Goal: Information Seeking & Learning: Learn about a topic

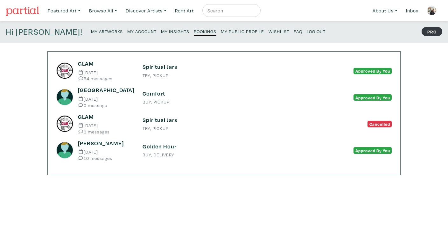
click at [41, 11] on nav "Featured Art Smalls Landscapes Abstracts New Contemporary The Minimalist Bold D…" at bounding box center [224, 10] width 448 height 21
click at [32, 11] on img at bounding box center [22, 11] width 33 height 10
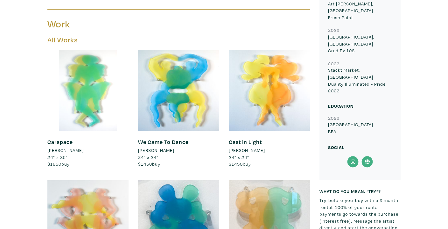
scroll to position [341, 0]
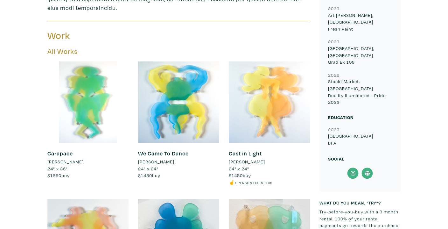
click at [272, 118] on div at bounding box center [269, 101] width 81 height 81
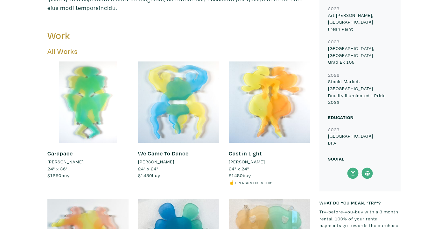
click at [193, 102] on div at bounding box center [178, 101] width 81 height 81
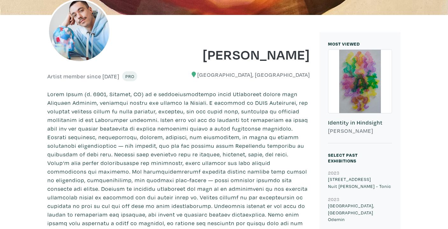
scroll to position [0, 0]
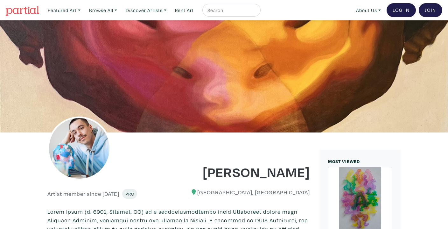
click at [29, 13] on img at bounding box center [22, 11] width 33 height 10
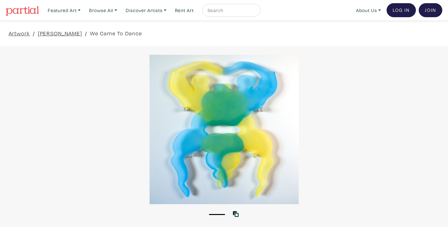
click at [235, 112] on div at bounding box center [224, 129] width 448 height 149
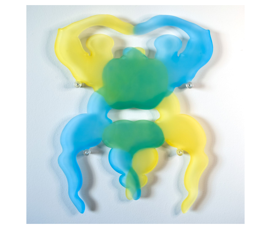
drag, startPoint x: 235, startPoint y: 112, endPoint x: 267, endPoint y: 124, distance: 34.3
click at [0, 0] on div "1 View with WallSpacer AR" at bounding box center [135, 114] width 271 height 229
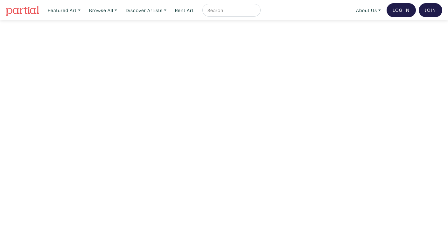
click at [250, 7] on input "text" at bounding box center [231, 10] width 48 height 8
click at [161, 11] on link "Discover Artists" at bounding box center [146, 10] width 46 height 13
click at [144, 29] on link "Newest" at bounding box center [155, 29] width 52 height 6
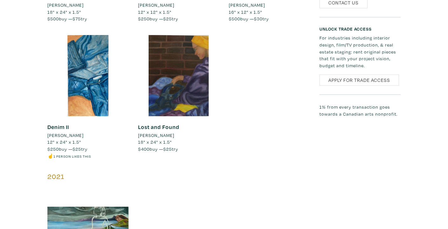
scroll to position [843, 0]
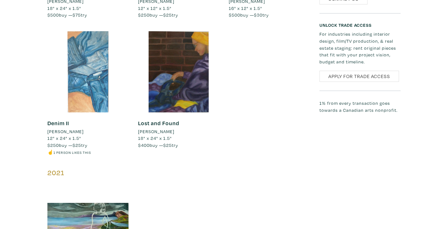
click at [87, 87] on div at bounding box center [87, 71] width 81 height 81
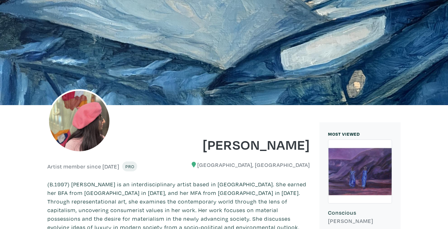
scroll to position [0, 0]
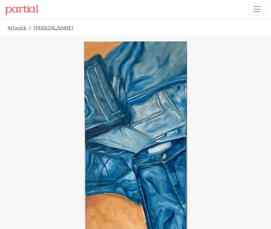
drag, startPoint x: 234, startPoint y: 138, endPoint x: 270, endPoint y: 207, distance: 78.1
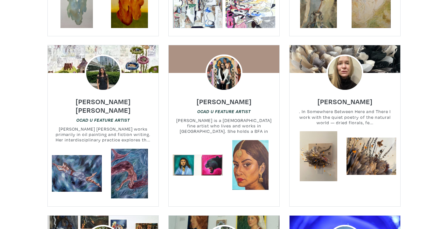
scroll to position [597, 0]
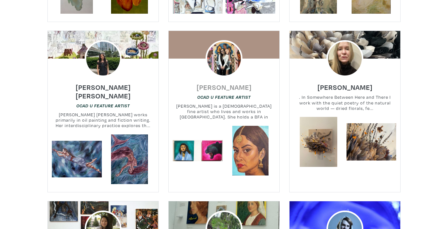
click at [238, 87] on h6 "Abigail D'Mello" at bounding box center [224, 87] width 55 height 9
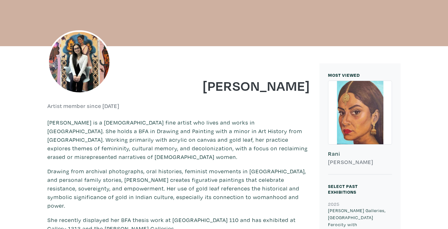
scroll to position [66, 0]
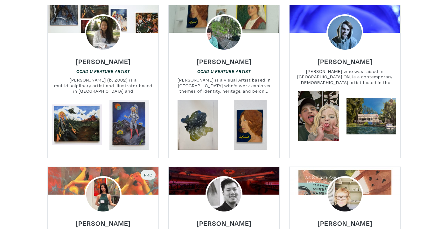
scroll to position [803, 0]
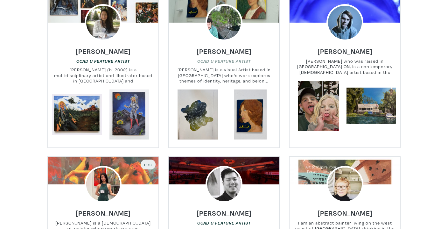
click at [245, 59] on em "OCAD U Feature Artist" at bounding box center [223, 61] width 53 height 5
click at [213, 47] on h6 "[PERSON_NAME]" at bounding box center [224, 51] width 55 height 9
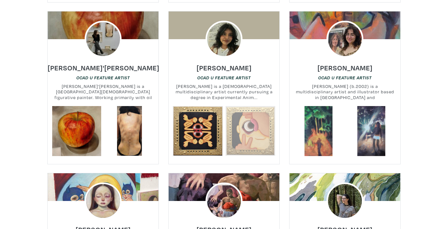
scroll to position [1125, 0]
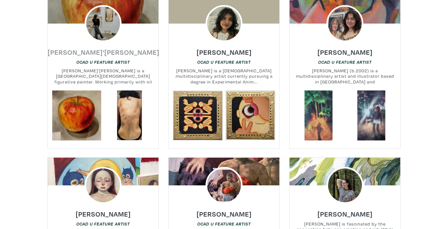
click at [114, 48] on h6 "Alana D'Agostino" at bounding box center [104, 52] width 112 height 9
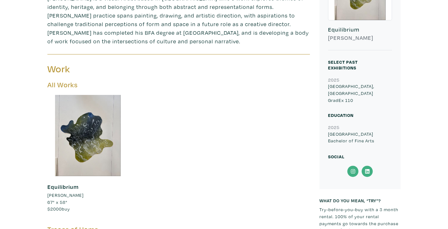
scroll to position [230, 0]
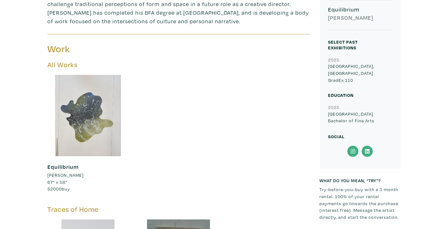
click at [104, 137] on div at bounding box center [87, 115] width 81 height 81
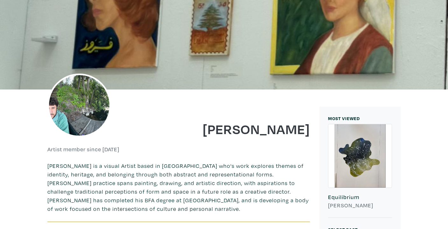
scroll to position [0, 0]
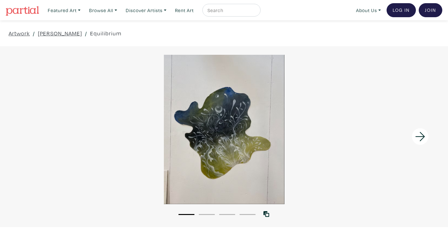
click at [418, 136] on icon at bounding box center [420, 136] width 22 height 17
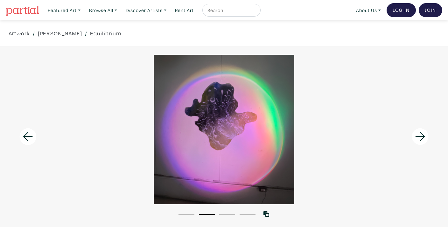
click at [418, 136] on icon at bounding box center [420, 136] width 22 height 17
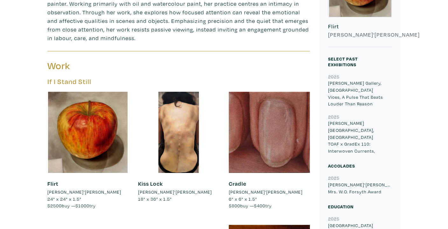
scroll to position [303, 0]
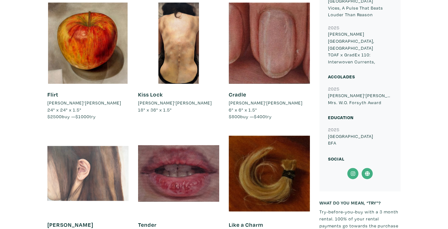
click at [81, 170] on div at bounding box center [87, 173] width 81 height 81
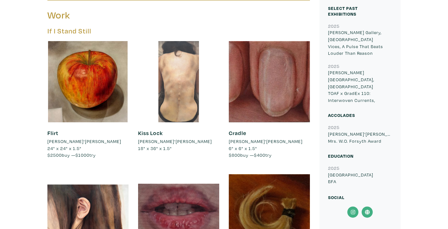
scroll to position [278, 0]
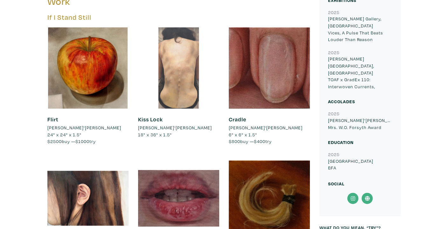
click at [186, 98] on div at bounding box center [178, 67] width 81 height 81
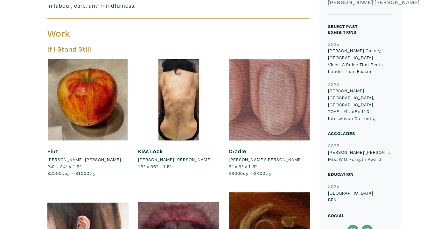
scroll to position [246, 0]
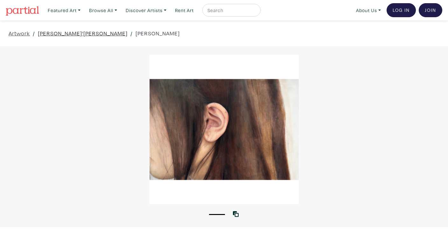
click at [48, 32] on link "[PERSON_NAME]'[PERSON_NAME]" at bounding box center [83, 33] width 90 height 9
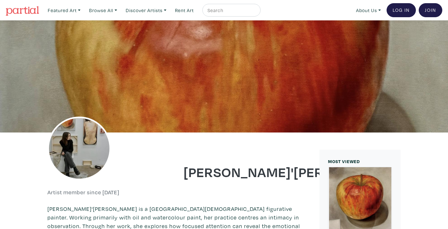
click at [227, 13] on input "text" at bounding box center [231, 10] width 48 height 8
type input "portait"
click at [256, 12] on button "submit" at bounding box center [256, 12] width 0 height 0
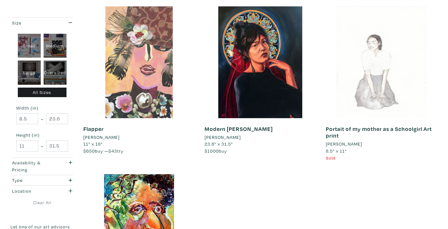
scroll to position [108, 0]
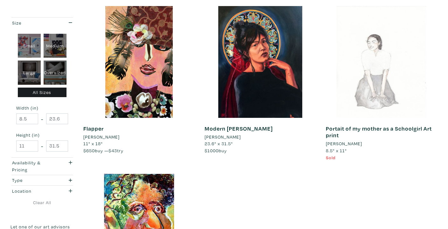
click at [234, 135] on li "[PERSON_NAME]" at bounding box center [223, 136] width 36 height 7
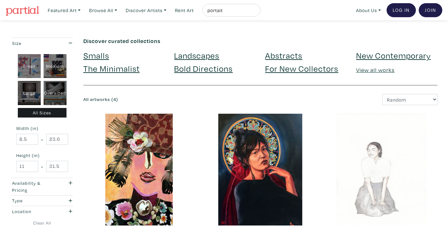
scroll to position [59, 0]
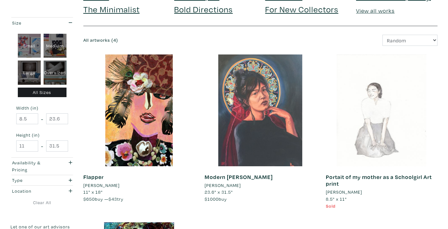
click at [279, 153] on div at bounding box center [261, 110] width 112 height 112
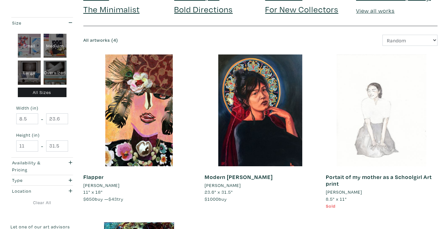
scroll to position [0, 0]
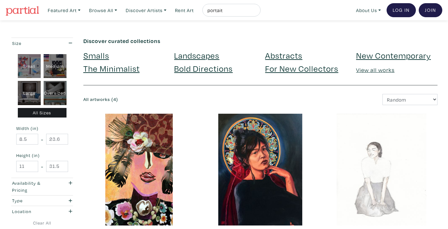
click at [235, 13] on input "portait" at bounding box center [231, 10] width 48 height 8
type input "portaiture"
click at [256, 12] on button "submit" at bounding box center [256, 12] width 0 height 0
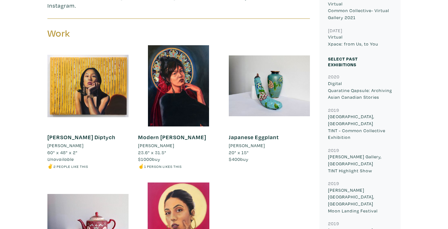
scroll to position [286, 0]
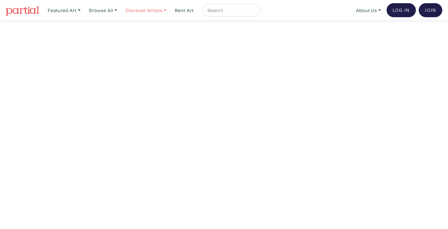
click at [156, 13] on link "Discover Artists" at bounding box center [146, 10] width 46 height 13
click at [149, 36] on link "Pro artists" at bounding box center [155, 37] width 52 height 6
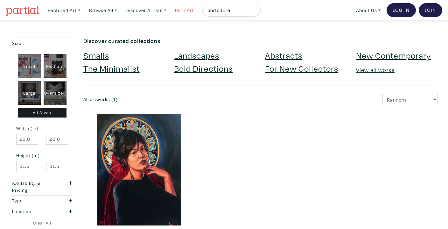
drag, startPoint x: 239, startPoint y: 9, endPoint x: 197, endPoint y: 8, distance: 41.7
click at [197, 8] on ul "Featured Art Smalls Landscapes Abstracts New Contemporary The Minimalist Bold D…" at bounding box center [153, 10] width 216 height 13
type input "face"
click at [256, 12] on button "submit" at bounding box center [256, 12] width 0 height 0
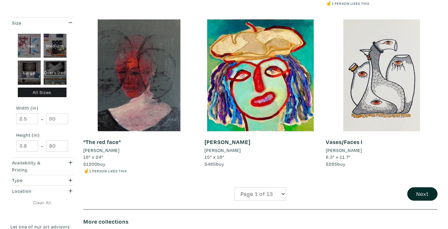
scroll to position [1261, 0]
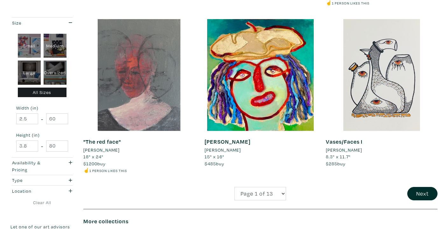
click at [169, 90] on div at bounding box center [139, 75] width 112 height 112
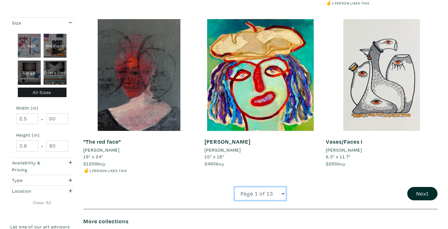
click at [263, 192] on select "Page 1 of 13 Page 2 of 13 Page 3 of 13 Page 4 of 13 Page 5 of 13 Page 6 of 13 P…" at bounding box center [260, 194] width 52 height 14
select select "2"
click at [234, 187] on select "Page 1 of 13 Page 2 of 13 Page 3 of 13 Page 4 of 13 Page 5 of 13 Page 6 of 13 P…" at bounding box center [260, 194] width 52 height 14
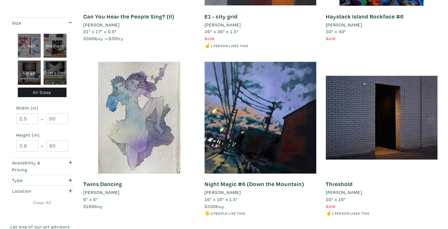
scroll to position [883, 0]
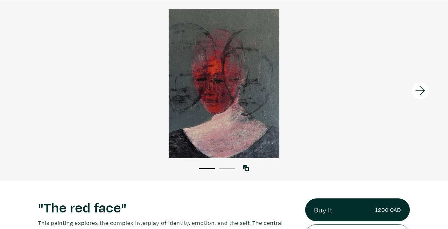
scroll to position [46, 0]
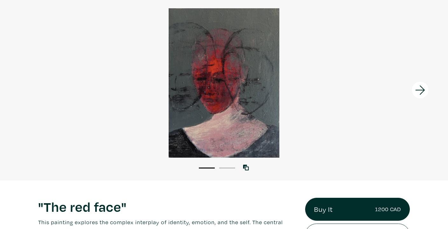
click at [428, 91] on icon at bounding box center [420, 89] width 22 height 17
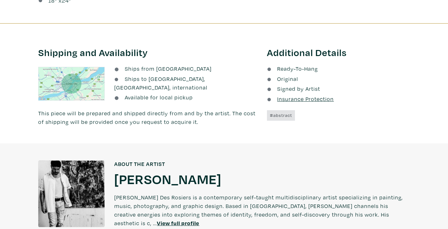
scroll to position [413, 0]
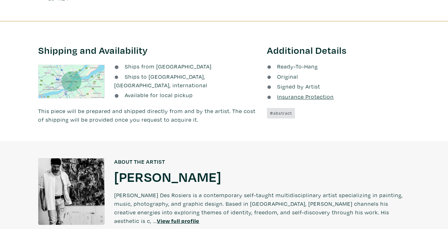
click at [136, 175] on h1 "[PERSON_NAME]" at bounding box center [167, 176] width 107 height 17
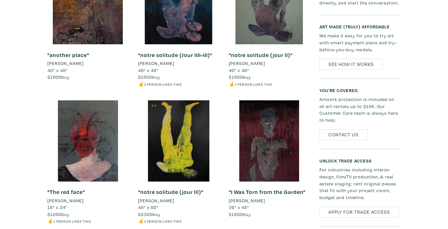
scroll to position [365, 0]
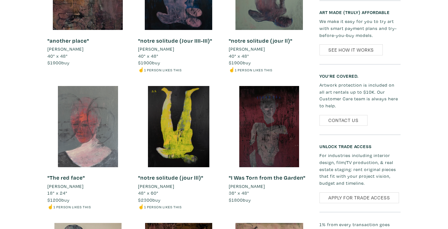
click at [98, 129] on div at bounding box center [87, 126] width 81 height 81
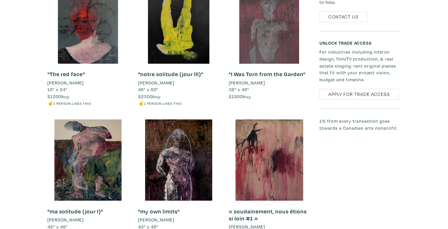
scroll to position [0, 0]
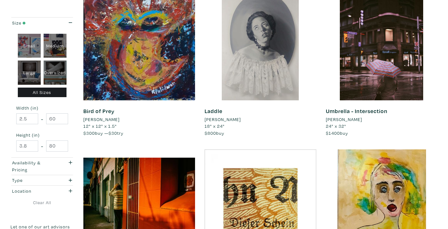
scroll to position [297, 0]
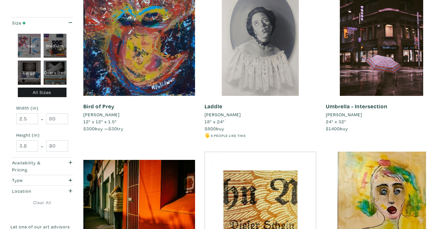
click at [233, 116] on li "[PERSON_NAME]" at bounding box center [223, 114] width 36 height 7
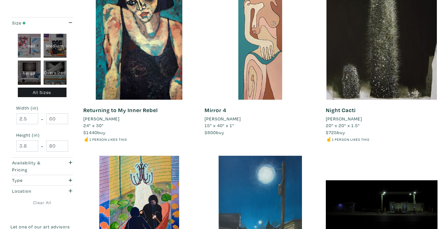
scroll to position [1130, 0]
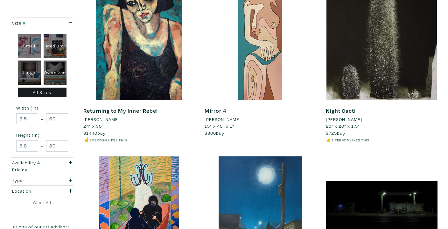
click at [93, 118] on li "[PERSON_NAME]" at bounding box center [101, 119] width 36 height 7
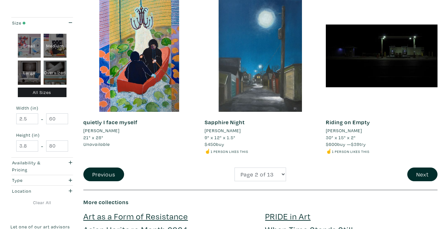
scroll to position [1288, 0]
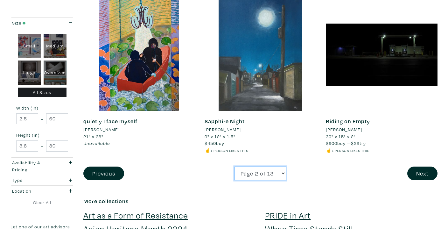
click at [264, 169] on select "Page 1 of 13 Page 2 of 13 Page 3 of 13 Page 4 of 13 Page 5 of 13 Page 6 of 13 P…" at bounding box center [260, 173] width 52 height 14
click at [234, 166] on select "Page 1 of 13 Page 2 of 13 Page 3 of 13 Page 4 of 13 Page 5 of 13 Page 6 of 13 P…" at bounding box center [260, 173] width 52 height 14
click at [99, 128] on li "Katrina Jurjans" at bounding box center [101, 129] width 36 height 7
click at [255, 171] on select "Page 1 of 13 Page 2 of 13 Page 3 of 13 Page 4 of 13 Page 5 of 13 Page 6 of 13 P…" at bounding box center [260, 173] width 52 height 14
select select "4"
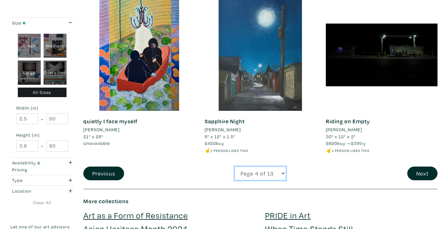
click at [234, 166] on select "Page 1 of 13 Page 2 of 13 Page 3 of 13 Page 4 of 13 Page 5 of 13 Page 6 of 13 P…" at bounding box center [260, 173] width 52 height 14
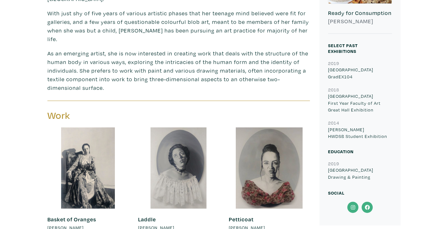
scroll to position [235, 0]
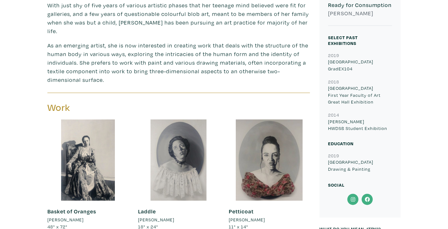
click at [182, 200] on div "Laddle [PERSON_NAME] 18" x 24" $800 buy 🖐️ 4 people like this #monochrome #blac…" at bounding box center [178, 225] width 81 height 50
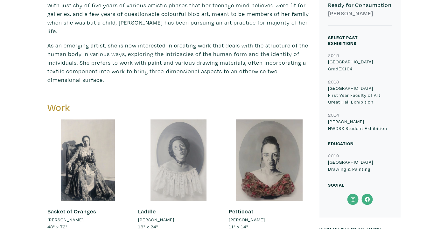
click at [181, 165] on div at bounding box center [178, 159] width 81 height 81
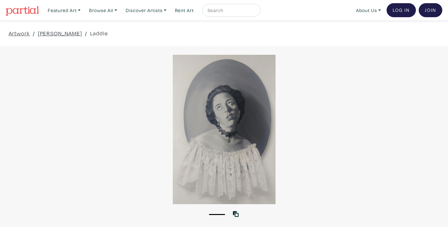
click at [427, 92] on div at bounding box center [224, 129] width 448 height 149
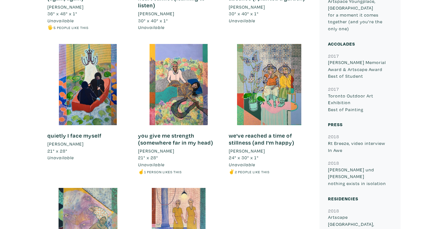
scroll to position [400, 0]
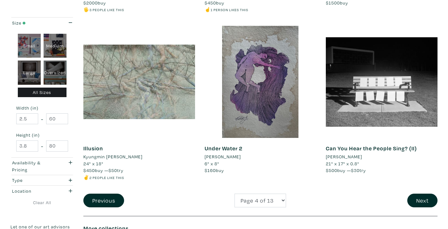
scroll to position [1261, 0]
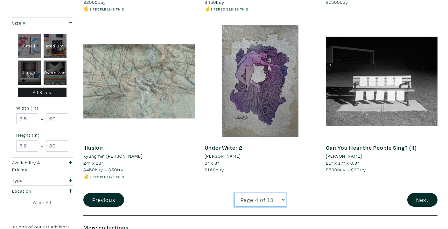
click at [264, 196] on select "Page 1 of 13 Page 2 of 13 Page 3 of 13 Page 4 of 13 Page 5 of 13 Page 6 of 13 P…" at bounding box center [260, 200] width 52 height 14
select select "5"
click at [234, 193] on select "Page 1 of 13 Page 2 of 13 Page 3 of 13 Page 4 of 13 Page 5 of 13 Page 6 of 13 P…" at bounding box center [260, 200] width 52 height 14
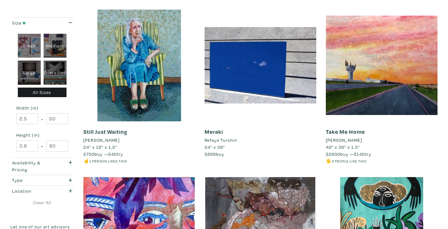
scroll to position [1080, 0]
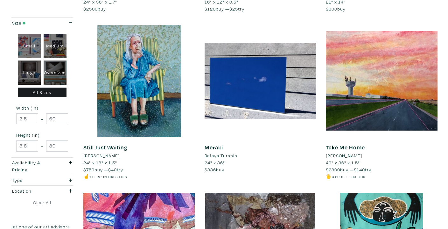
click at [97, 157] on li "Teri Donovan" at bounding box center [101, 155] width 36 height 7
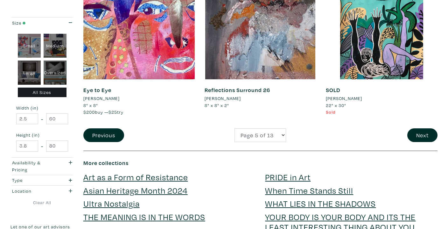
scroll to position [1317, 0]
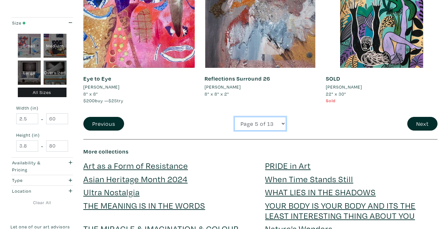
click at [262, 128] on select "Page 1 of 13 Page 2 of 13 Page 3 of 13 Page 4 of 13 Page 5 of 13 Page 6 of 13 P…" at bounding box center [260, 124] width 52 height 14
select select "6"
click at [234, 117] on select "Page 1 of 13 Page 2 of 13 Page 3 of 13 Page 4 of 13 Page 5 of 13 Page 6 of 13 P…" at bounding box center [260, 124] width 52 height 14
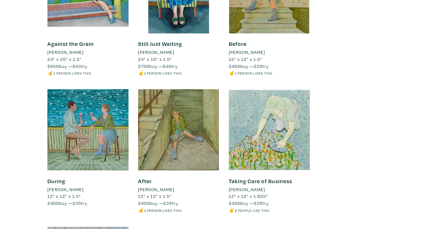
scroll to position [1839, 0]
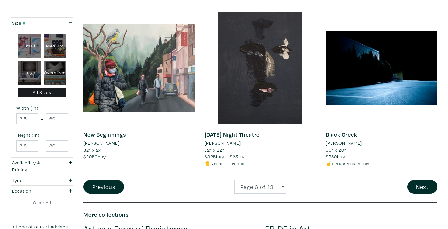
scroll to position [1275, 0]
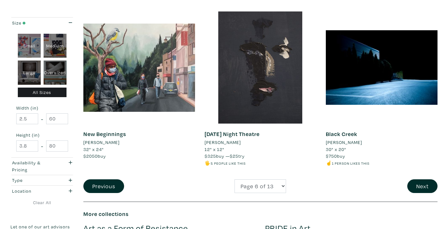
click at [103, 139] on li "[PERSON_NAME]" at bounding box center [101, 142] width 36 height 7
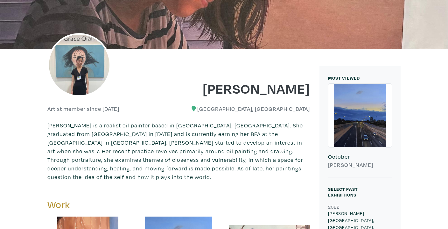
scroll to position [166, 0]
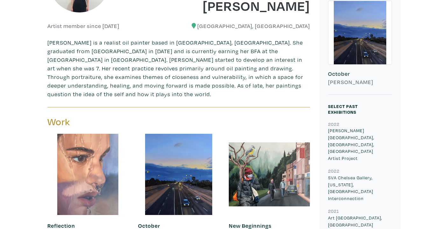
click at [91, 170] on div at bounding box center [87, 174] width 81 height 81
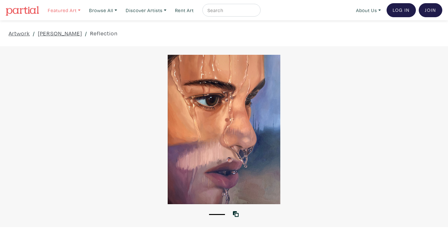
click at [71, 8] on link "Featured Art" at bounding box center [64, 10] width 38 height 13
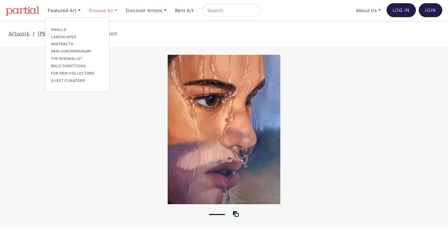
click at [119, 9] on link "Browse All" at bounding box center [103, 10] width 34 height 13
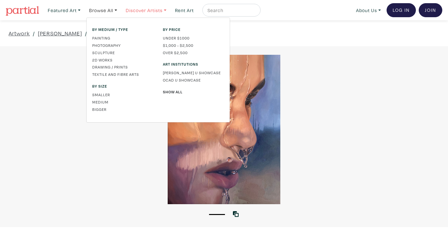
click at [135, 14] on link "Discover Artists" at bounding box center [146, 10] width 46 height 13
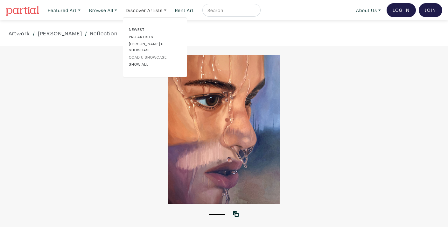
click at [140, 54] on link "OCAD U Showcase" at bounding box center [155, 57] width 52 height 6
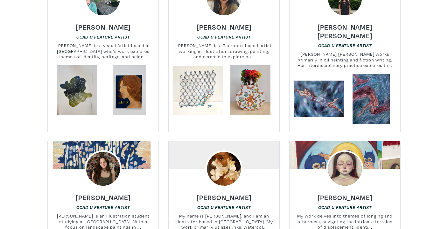
scroll to position [451, 0]
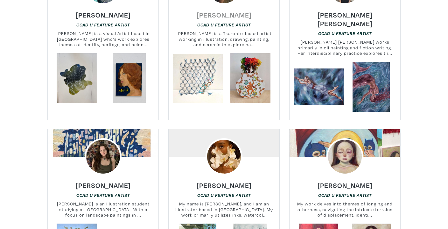
click at [224, 17] on h6 "[PERSON_NAME]" at bounding box center [224, 14] width 55 height 9
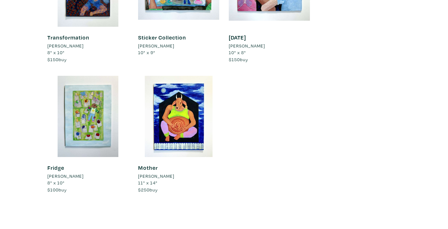
scroll to position [564, 0]
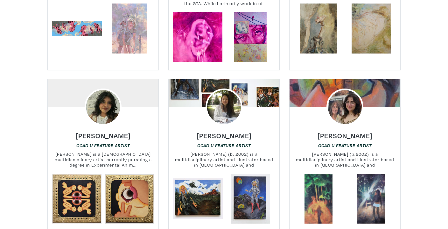
scroll to position [999, 0]
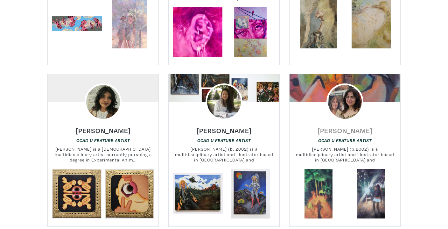
click at [339, 126] on h6 "Erica Gibbs" at bounding box center [345, 130] width 55 height 9
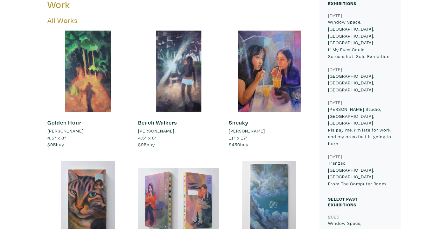
scroll to position [265, 0]
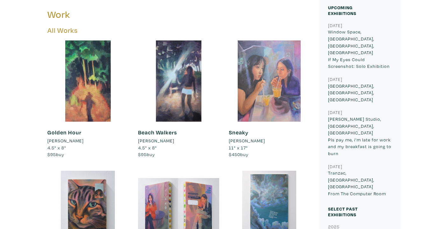
click at [268, 93] on div at bounding box center [269, 80] width 81 height 81
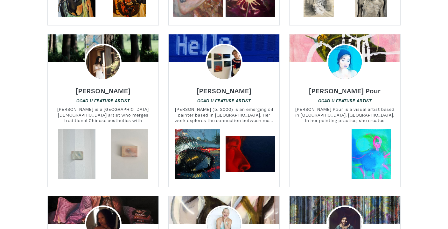
scroll to position [1686, 0]
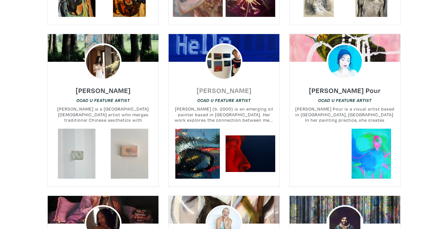
click at [231, 86] on h6 "Haley Meyer" at bounding box center [224, 90] width 55 height 9
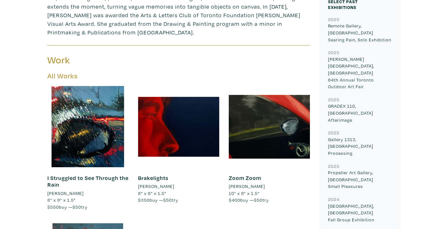
scroll to position [270, 0]
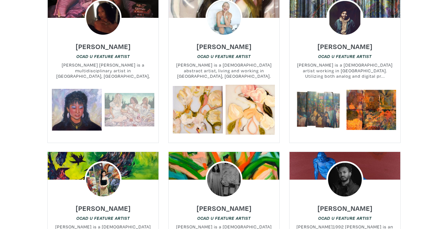
scroll to position [1879, 0]
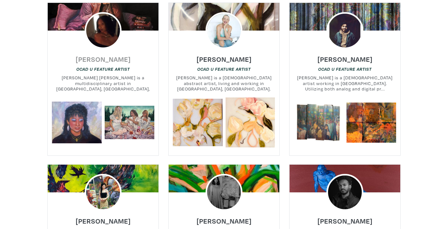
click at [103, 55] on h6 "Elyse Ricketts" at bounding box center [103, 59] width 55 height 9
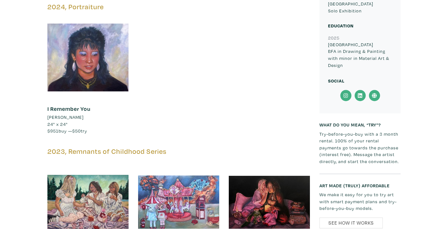
scroll to position [341, 0]
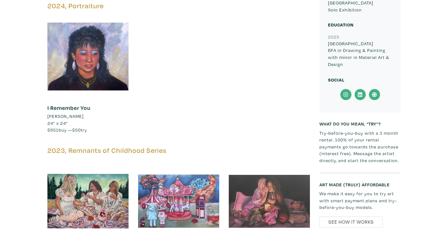
click at [281, 182] on div at bounding box center [269, 200] width 81 height 81
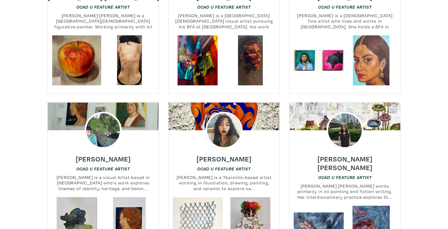
scroll to position [209, 0]
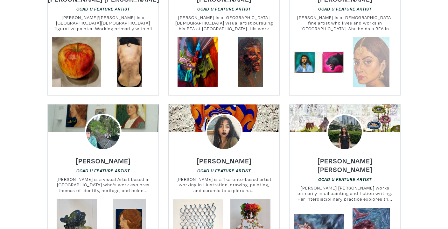
click at [365, 73] on link at bounding box center [371, 62] width 50 height 50
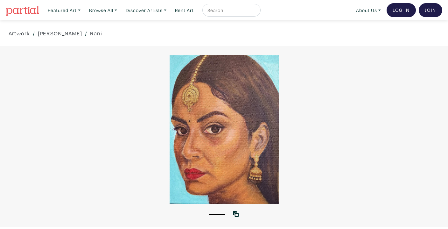
click at [33, 10] on img at bounding box center [22, 11] width 33 height 10
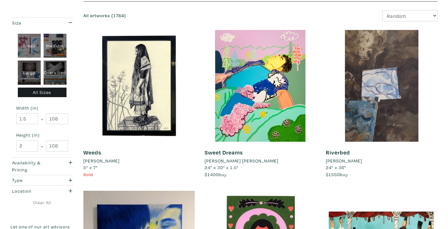
scroll to position [93, 0]
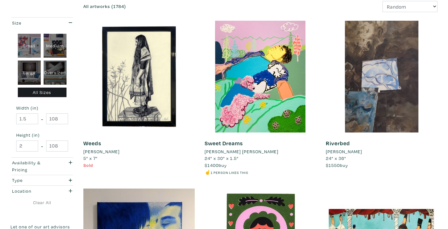
click at [115, 151] on li "Anoosh Mubashar" at bounding box center [101, 151] width 36 height 7
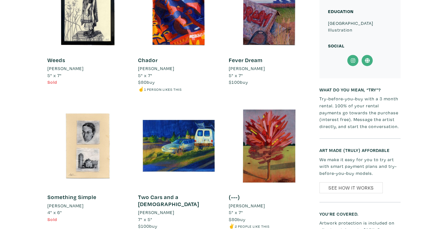
scroll to position [603, 0]
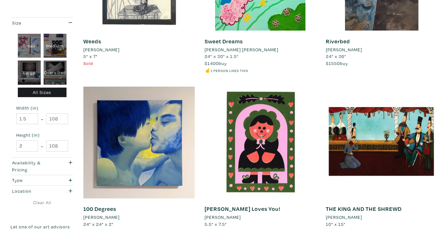
scroll to position [212, 0]
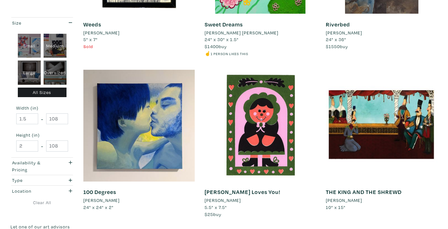
click at [99, 200] on li "[PERSON_NAME]" at bounding box center [101, 200] width 36 height 7
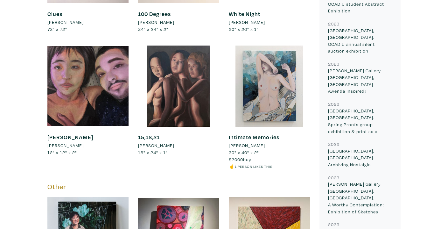
scroll to position [279, 0]
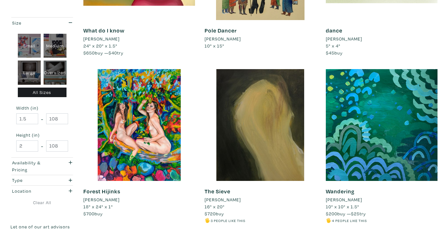
scroll to position [546, 0]
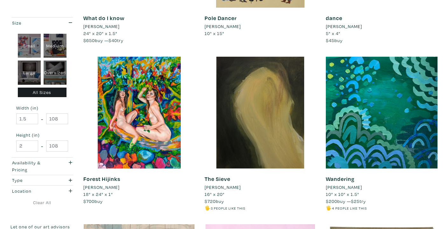
click at [110, 187] on li "Isabelle Halmos" at bounding box center [101, 187] width 36 height 7
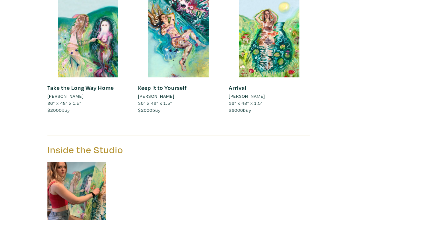
scroll to position [627, 0]
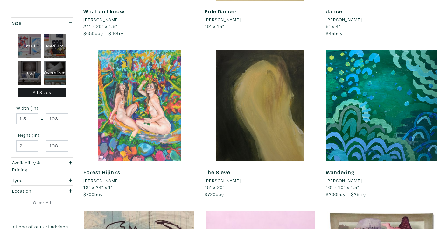
scroll to position [546, 0]
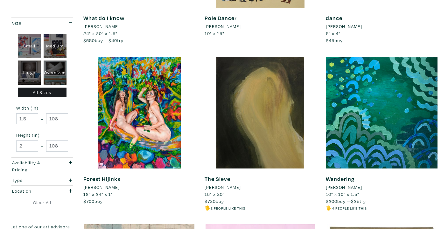
click at [239, 188] on li "[PERSON_NAME]" at bounding box center [223, 187] width 36 height 7
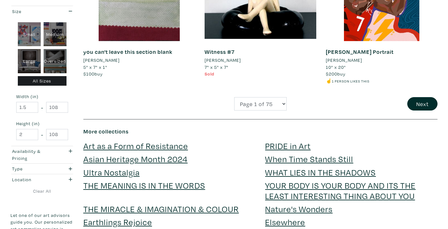
scroll to position [1344, 0]
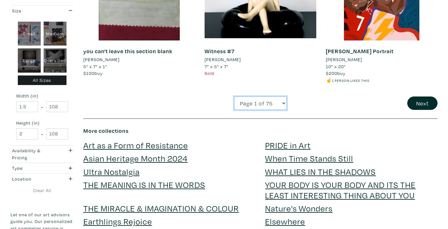
click at [254, 109] on select "Page 1 of 75 Page 2 of 75 Page 3 of 75 Page 4 of 75 Page 5 of 75 Page 6 of 75 P…" at bounding box center [260, 103] width 52 height 14
select select "2"
click at [234, 96] on select "Page 1 of 75 Page 2 of 75 Page 3 of 75 Page 4 of 75 Page 5 of 75 Page 6 of 75 P…" at bounding box center [260, 103] width 52 height 14
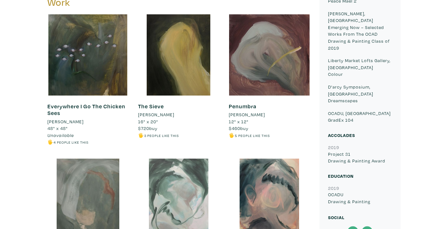
scroll to position [302, 0]
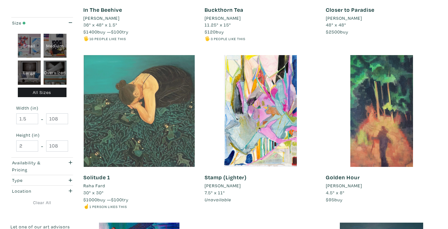
scroll to position [754, 0]
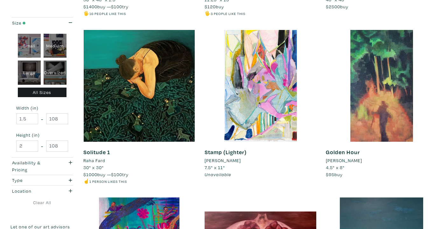
click at [101, 161] on li "Raha Fard" at bounding box center [94, 160] width 22 height 7
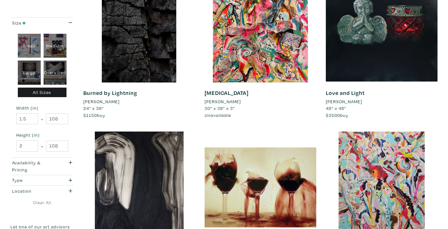
scroll to position [1144, 0]
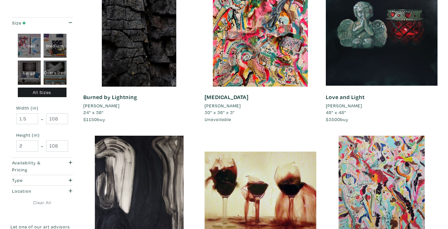
click at [342, 105] on li "[PERSON_NAME]" at bounding box center [344, 105] width 36 height 7
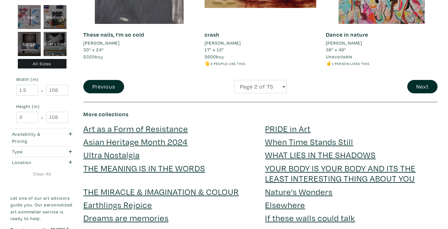
scroll to position [1261, 0]
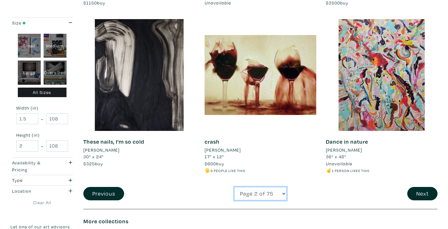
click at [257, 194] on select "Page 1 of 75 Page 2 of 75 Page 3 of 75 Page 4 of 75 Page 5 of 75 Page 6 of 75 P…" at bounding box center [260, 194] width 52 height 14
select select "3"
click at [234, 187] on select "Page 1 of 75 Page 2 of 75 Page 3 of 75 Page 4 of 75 Page 5 of 75 Page 6 of 75 P…" at bounding box center [260, 194] width 52 height 14
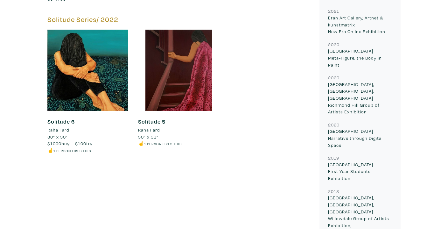
scroll to position [1363, 0]
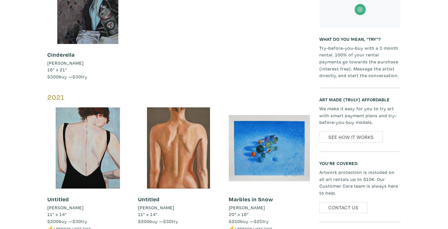
scroll to position [626, 0]
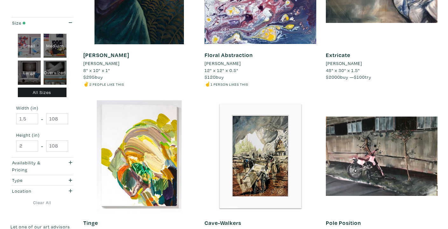
scroll to position [1256, 0]
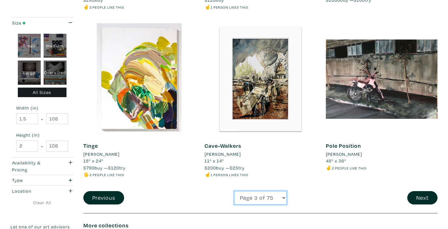
click at [256, 199] on select "Page 1 of 75 Page 2 of 75 Page 3 of 75 Page 4 of 75 Page 5 of 75 Page 6 of 75 P…" at bounding box center [260, 198] width 52 height 14
select select "4"
click at [234, 191] on select "Page 1 of 75 Page 2 of 75 Page 3 of 75 Page 4 of 75 Page 5 of 75 Page 6 of 75 P…" at bounding box center [260, 198] width 52 height 14
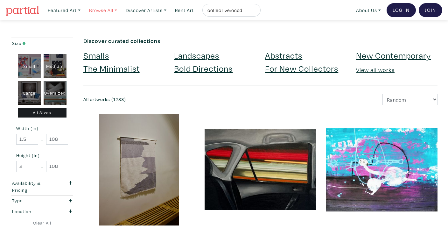
click at [113, 11] on link "Browse All" at bounding box center [103, 10] width 34 height 13
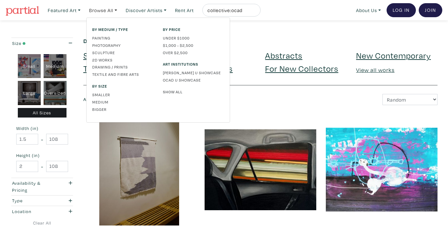
click at [172, 93] on link "Show All" at bounding box center [193, 92] width 61 height 6
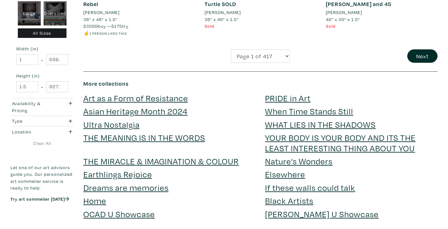
scroll to position [1392, 0]
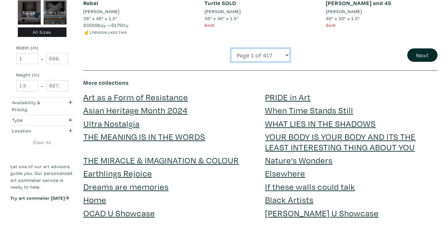
click at [243, 55] on select "Page 1 of 417 Page 2 of 417 Page 3 of 417 Page 4 of 417 Page 5 of 417 Page 6 of…" at bounding box center [260, 55] width 59 height 14
select select "2"
click at [231, 48] on select "Page 1 of 417 Page 2 of 417 Page 3 of 417 Page 4 of 417 Page 5 of 417 Page 6 of…" at bounding box center [260, 55] width 59 height 14
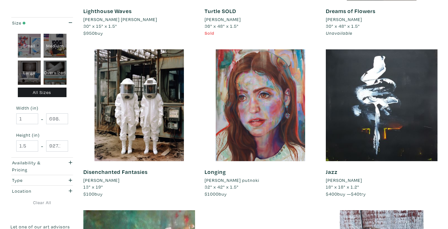
scroll to position [386, 0]
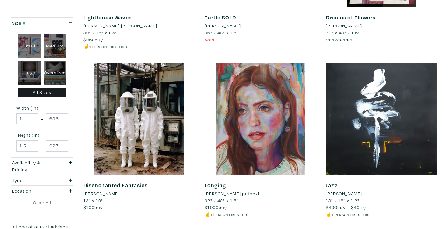
click at [235, 194] on li "[PERSON_NAME] putnoki" at bounding box center [232, 193] width 55 height 7
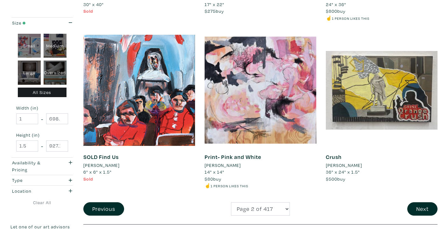
scroll to position [1262, 0]
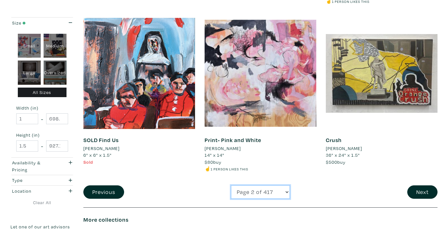
click at [266, 189] on select "Page 1 of 417 Page 2 of 417 Page 3 of 417 Page 4 of 417 Page 5 of 417 Page 6 of…" at bounding box center [260, 192] width 59 height 14
select select "3"
click at [231, 185] on select "Page 1 of 417 Page 2 of 417 Page 3 of 417 Page 4 of 417 Page 5 of 417 Page 6 of…" at bounding box center [260, 192] width 59 height 14
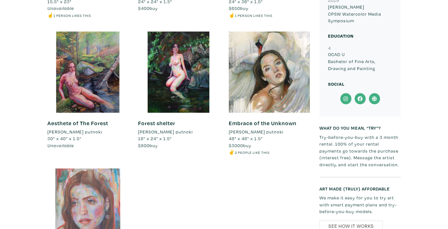
scroll to position [456, 0]
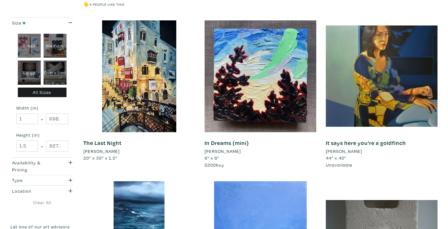
scroll to position [602, 0]
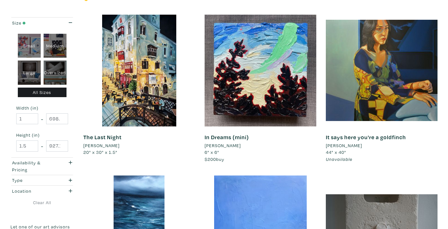
click at [344, 145] on li "Bianca Roco" at bounding box center [344, 145] width 36 height 7
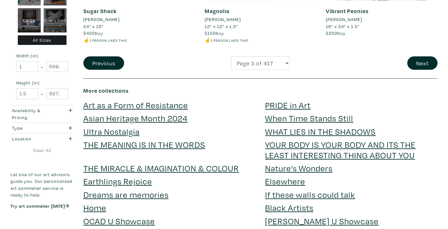
scroll to position [1385, 0]
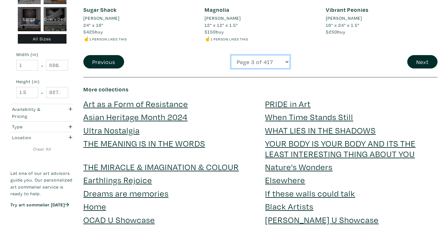
click at [248, 63] on select "Page 1 of 417 Page 2 of 417 Page 3 of 417 Page 4 of 417 Page 5 of 417 Page 6 of…" at bounding box center [260, 62] width 59 height 14
select select "6"
click at [231, 55] on select "Page 1 of 417 Page 2 of 417 Page 3 of 417 Page 4 of 417 Page 5 of 417 Page 6 of…" at bounding box center [260, 62] width 59 height 14
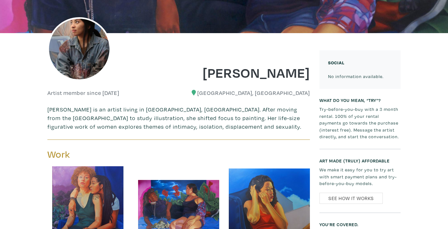
scroll to position [43, 0]
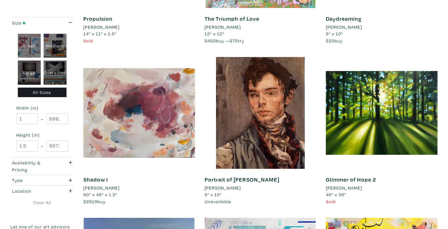
scroll to position [700, 0]
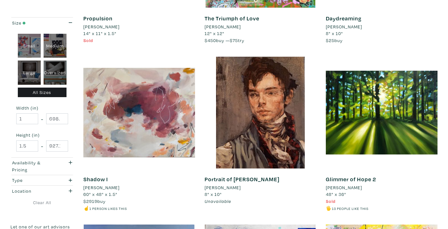
click at [233, 187] on li "Nicole Mandelis" at bounding box center [223, 187] width 36 height 7
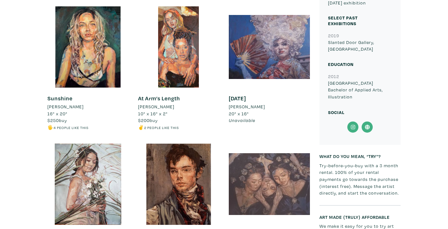
scroll to position [307, 0]
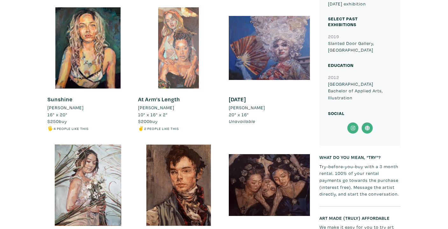
click at [188, 70] on div at bounding box center [178, 47] width 81 height 81
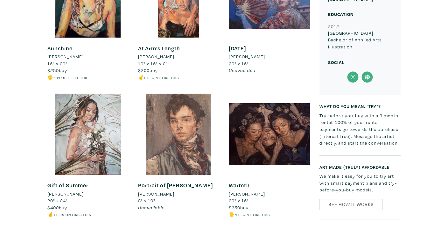
scroll to position [374, 0]
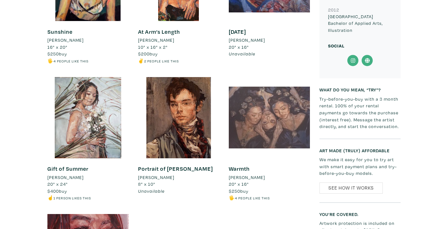
click at [274, 133] on div at bounding box center [269, 117] width 81 height 81
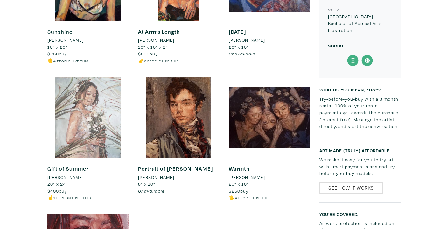
click at [115, 133] on div at bounding box center [87, 117] width 81 height 81
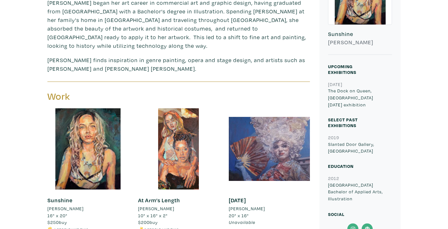
scroll to position [0, 0]
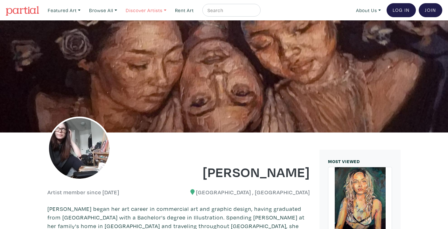
click at [148, 14] on link "Discover Artists" at bounding box center [146, 10] width 46 height 13
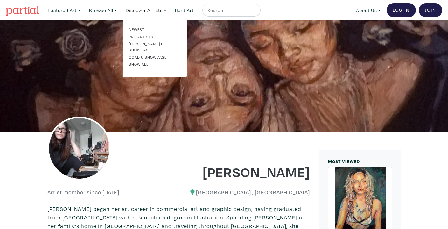
click at [145, 37] on link "Pro artists" at bounding box center [155, 37] width 52 height 6
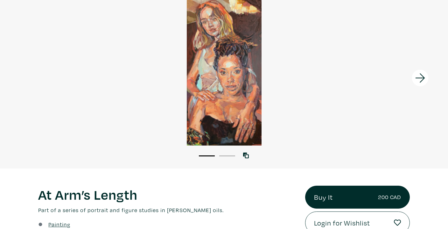
scroll to position [10, 0]
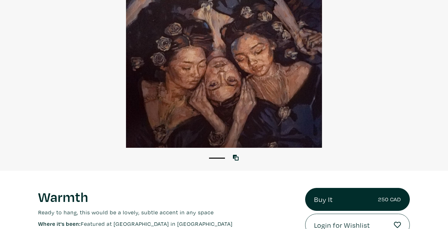
scroll to position [23, 0]
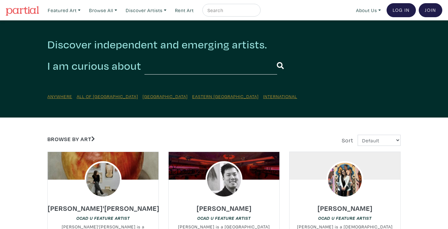
click at [183, 69] on input "text" at bounding box center [210, 65] width 133 height 17
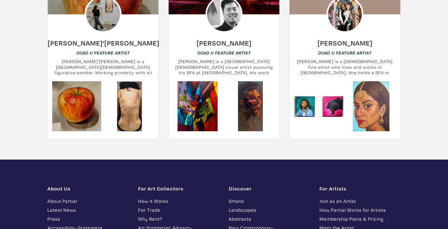
scroll to position [1747, 0]
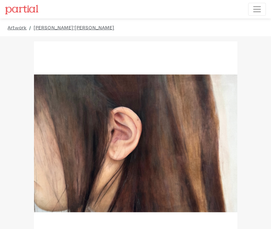
drag, startPoint x: 205, startPoint y: 106, endPoint x: 271, endPoint y: 171, distance: 93.4
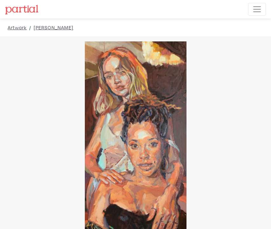
drag, startPoint x: 0, startPoint y: 0, endPoint x: 332, endPoint y: 154, distance: 366.1
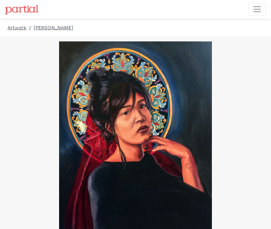
drag, startPoint x: 0, startPoint y: 0, endPoint x: 305, endPoint y: 144, distance: 337.2
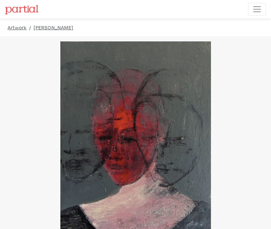
drag, startPoint x: 236, startPoint y: 115, endPoint x: 337, endPoint y: 125, distance: 100.7
